Goal: Task Accomplishment & Management: Use online tool/utility

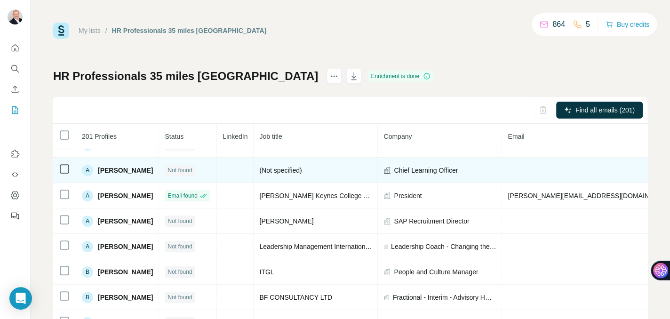
scroll to position [542, 0]
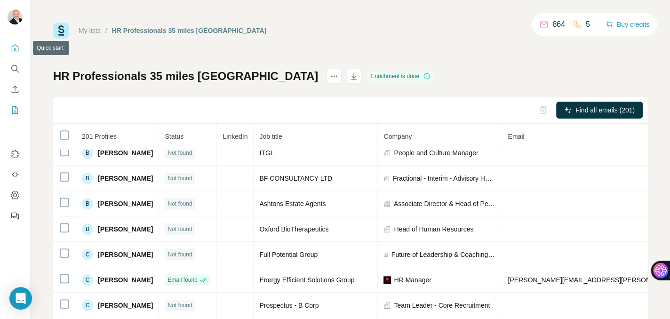
click at [15, 47] on icon "Quick start" at bounding box center [14, 47] width 9 height 9
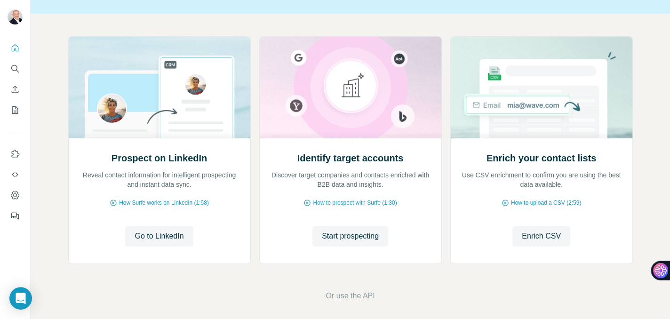
scroll to position [85, 0]
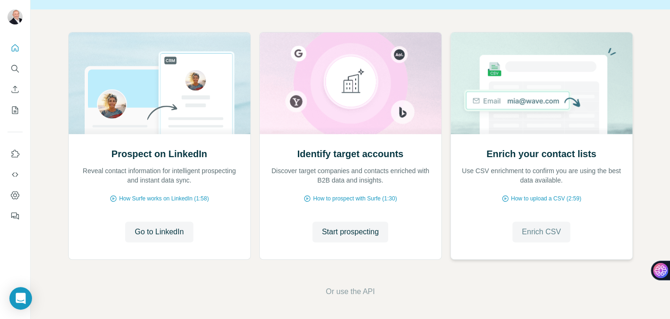
click at [543, 232] on span "Enrich CSV" at bounding box center [541, 231] width 39 height 11
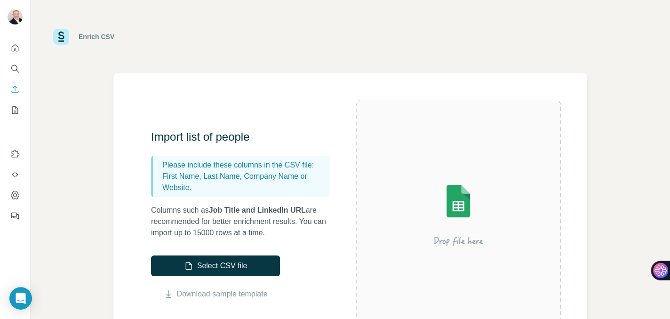
scroll to position [141, 0]
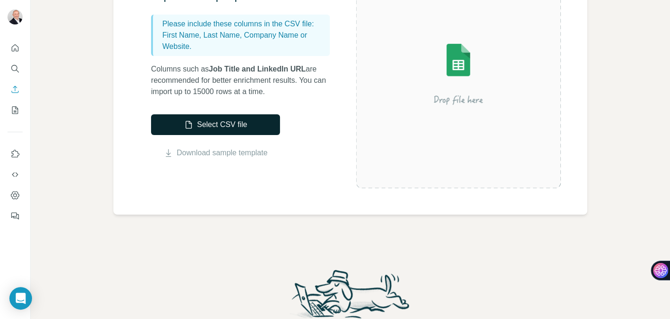
click at [231, 123] on button "Select CSV file" at bounding box center [215, 124] width 129 height 21
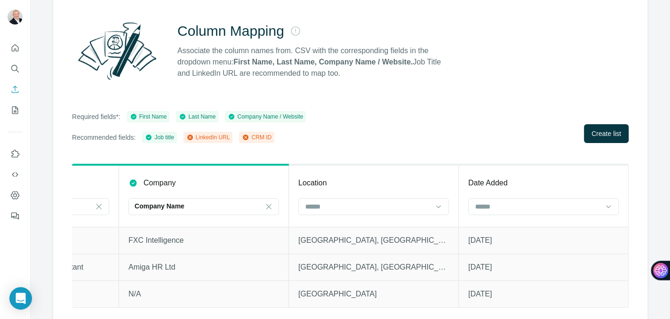
scroll to position [0, 469]
click at [434, 202] on icon at bounding box center [438, 206] width 9 height 9
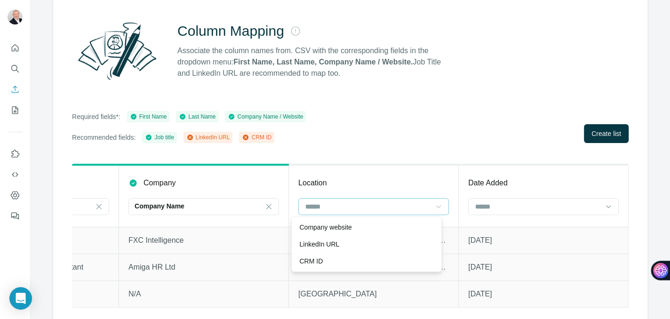
click at [434, 202] on icon at bounding box center [438, 206] width 9 height 9
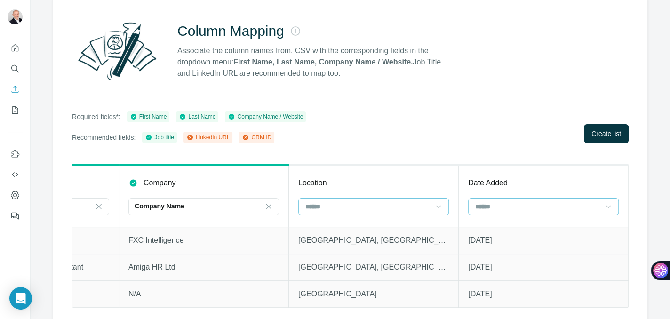
click at [603, 205] on icon at bounding box center [607, 206] width 9 height 9
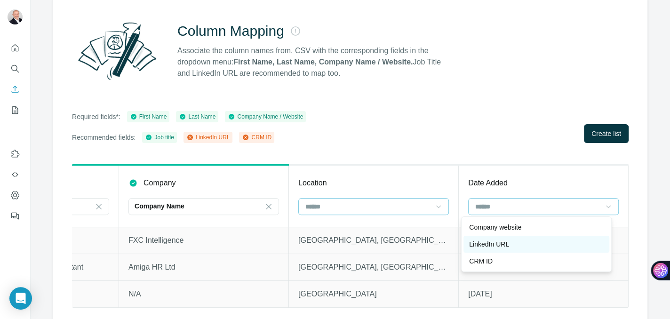
click at [512, 242] on div "LinkedIn URL" at bounding box center [536, 243] width 135 height 9
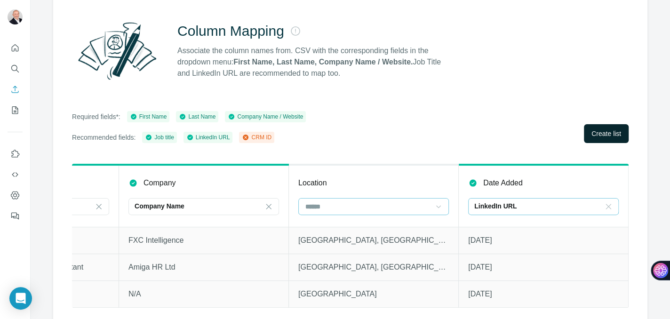
click at [593, 132] on span "Create list" at bounding box center [606, 133] width 30 height 9
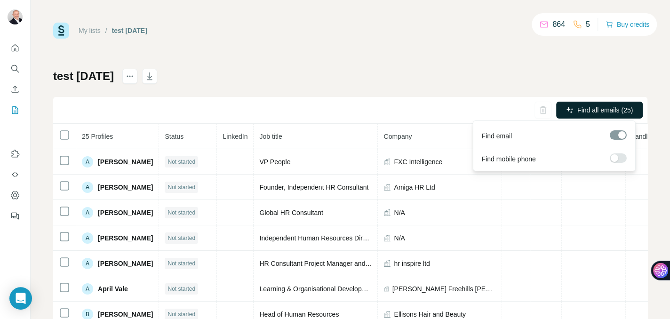
click at [599, 108] on span "Find all emails (25)" at bounding box center [605, 109] width 56 height 9
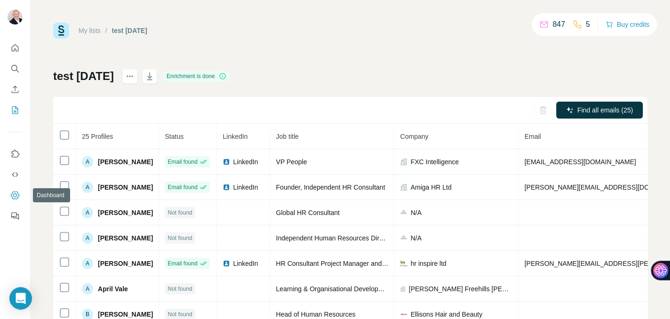
click at [15, 194] on icon "Dashboard" at bounding box center [14, 194] width 9 height 9
